Goal: Information Seeking & Learning: Learn about a topic

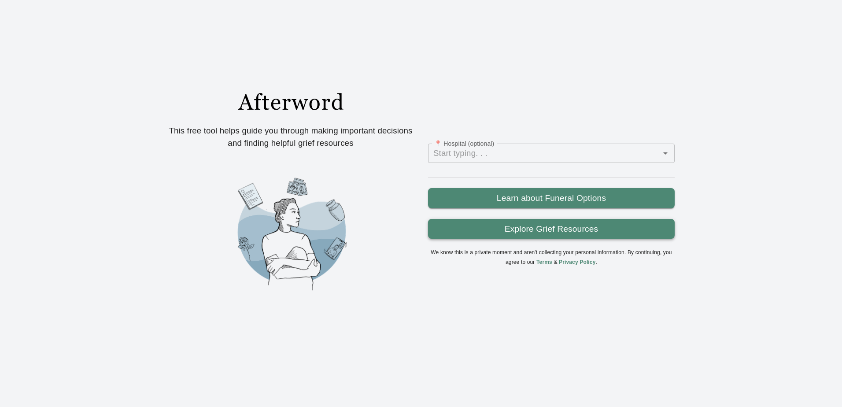
click at [528, 237] on link "Explore Grief Resources" at bounding box center [551, 229] width 247 height 20
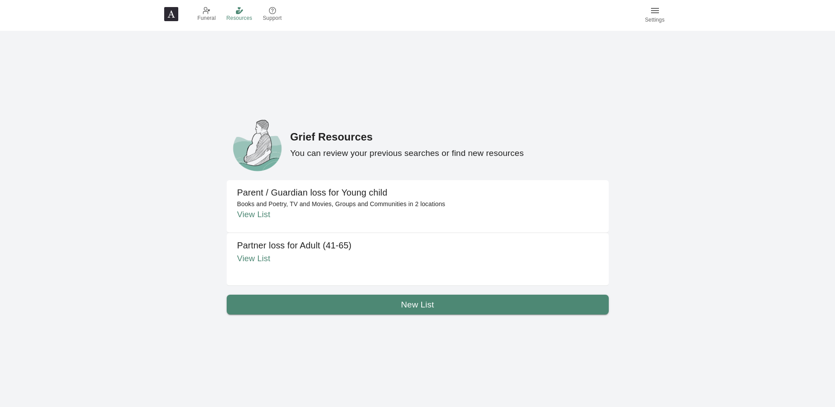
click at [292, 266] on div "Partner loss for Adult (41-65) View List" at bounding box center [418, 259] width 382 height 53
click at [254, 257] on link "View List" at bounding box center [253, 258] width 33 height 9
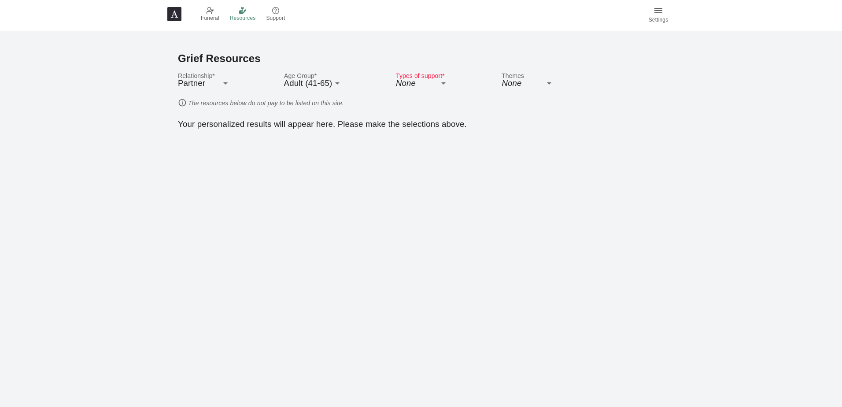
click at [443, 87] on body "Funeral Resources Support Settings Grief Resources Relationship * Partner PARTN…" at bounding box center [421, 203] width 842 height 407
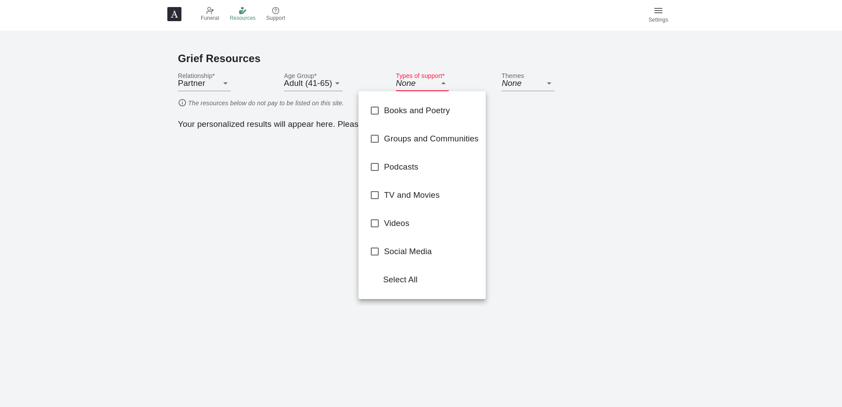
click at [373, 142] on input "checkbox" at bounding box center [374, 138] width 18 height 18
checkbox input "true"
type input "GROUPS_AND_COMMUNITIES"
click at [374, 116] on input "checkbox" at bounding box center [374, 110] width 18 height 18
checkbox input "true"
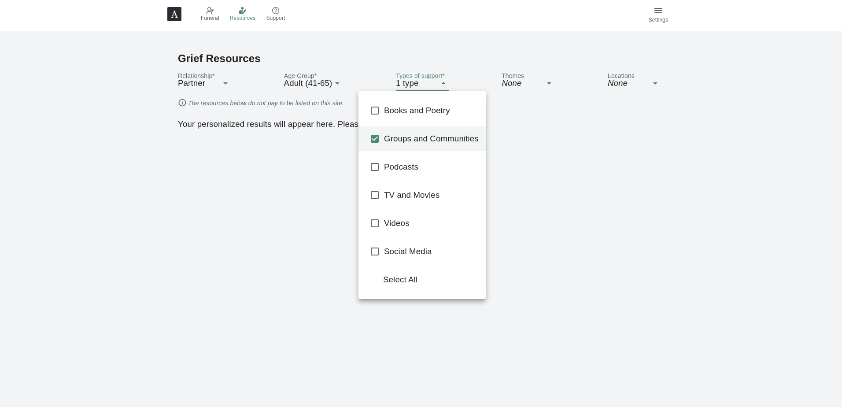
type input "GROUPS_AND_COMMUNITIES,BOOKS_AND_POETRY"
click at [371, 165] on input "checkbox" at bounding box center [374, 167] width 18 height 18
checkbox input "true"
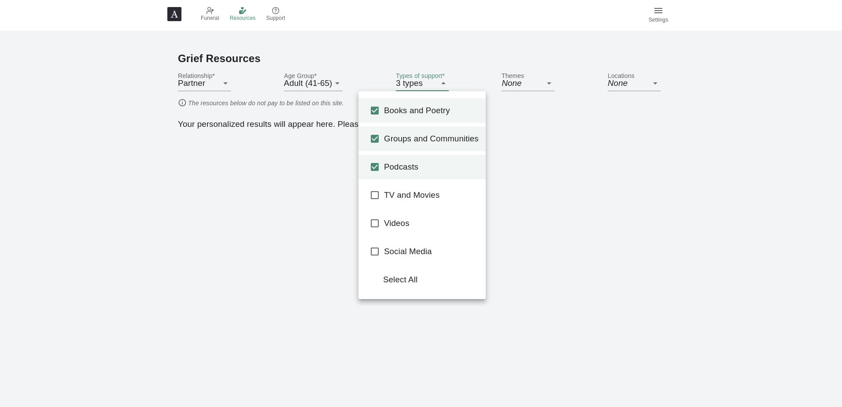
click at [398, 274] on span "Select All" at bounding box center [431, 279] width 96 height 12
type input "BOOKS_AND_POETRY,GROUPS_AND_COMMUNITIES,PODCASTS,TV_AND_MOVIE,VIDEOS,SOCIAL_MED…"
checkbox input "true"
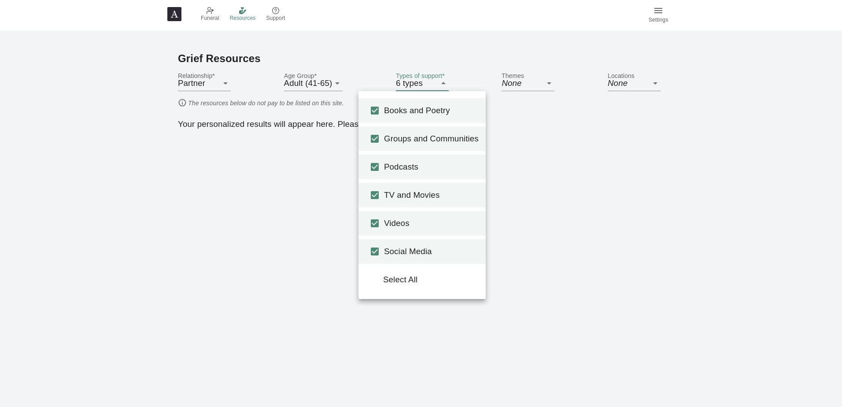
click at [394, 286] on div "Select All" at bounding box center [431, 279] width 96 height 19
click at [667, 117] on div at bounding box center [421, 203] width 842 height 407
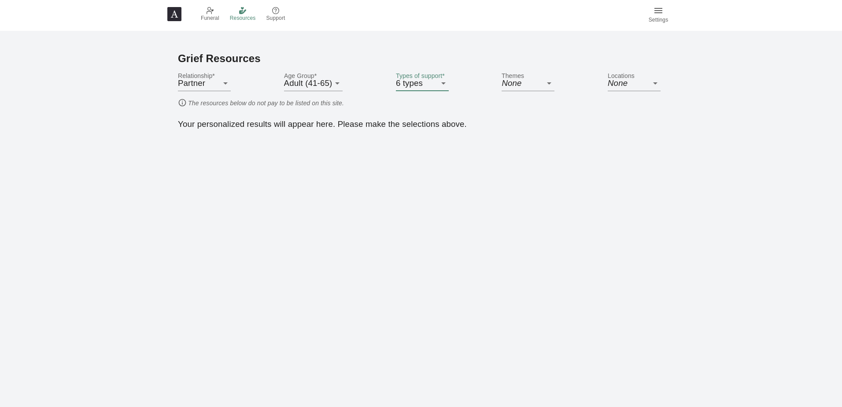
click at [633, 84] on body "Funeral Resources Support Settings Grief Resources Relationship * Partner PARTN…" at bounding box center [421, 203] width 842 height 407
click at [630, 112] on span "Edit locations" at bounding box center [634, 110] width 50 height 12
